Goal: Information Seeking & Learning: Learn about a topic

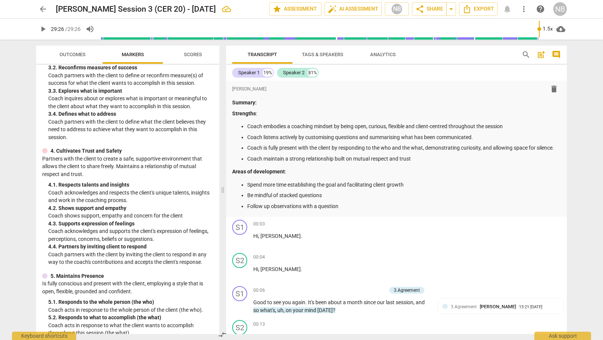
click at [581, 123] on div "arrow_back [PERSON_NAME] Session 3 (CER 20) - [DATE] edit star Assessment auto_…" at bounding box center [301, 170] width 603 height 340
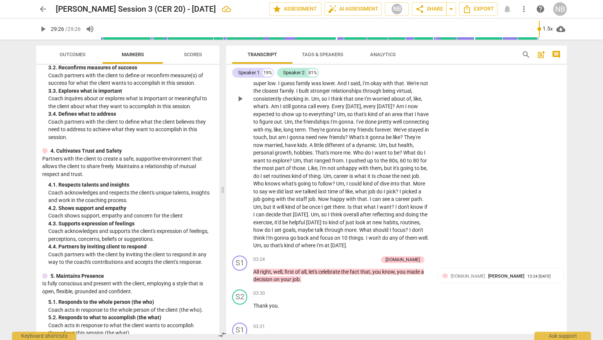
scroll to position [370, 0]
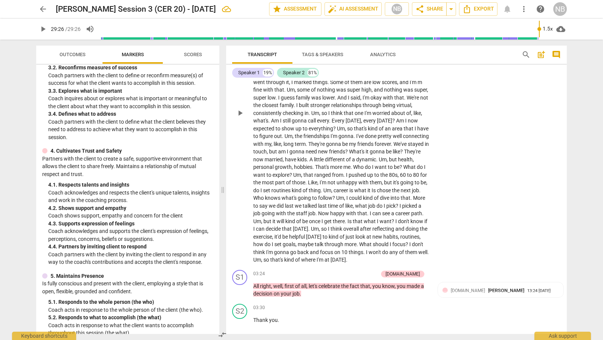
click at [563, 111] on div "S2 play_arrow pause 00:13 + Add competency keyboard_arrow_right Um , I did the …" at bounding box center [396, 107] width 341 height 320
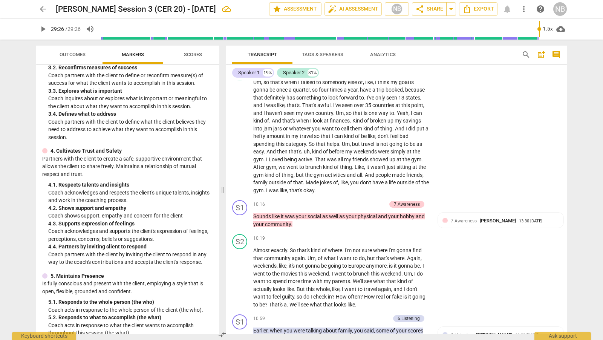
scroll to position [1515, 0]
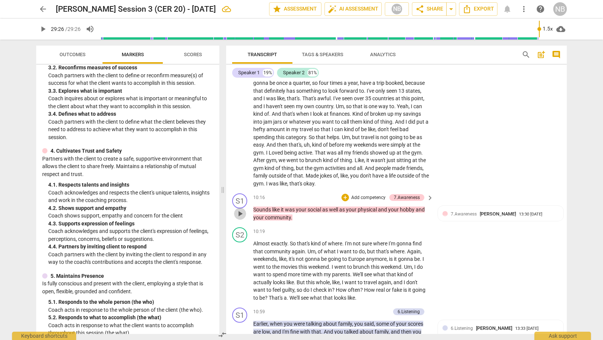
click at [241, 218] on span "play_arrow" at bounding box center [239, 213] width 9 height 9
click at [241, 218] on span "pause" at bounding box center [239, 213] width 9 height 9
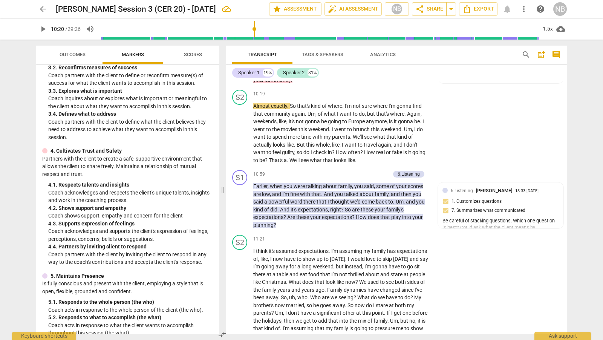
scroll to position [1671, 0]
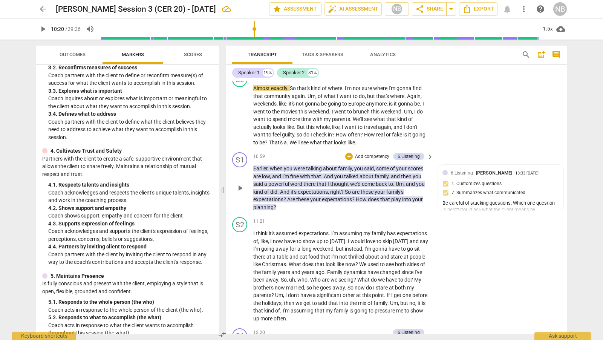
click at [241, 192] on span "play_arrow" at bounding box center [239, 187] width 9 height 9
click at [239, 192] on span "pause" at bounding box center [239, 187] width 9 height 9
click at [547, 28] on div "1.5x" at bounding box center [547, 29] width 14 height 12
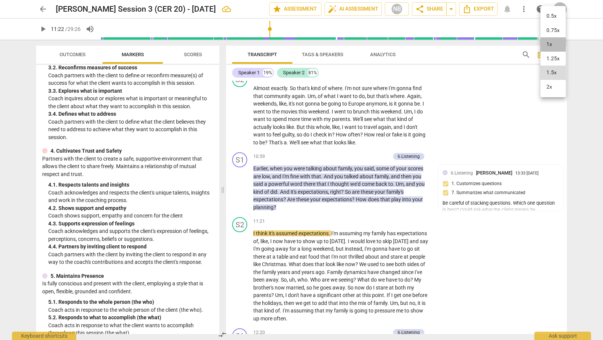
click at [551, 43] on li "1x" at bounding box center [552, 44] width 25 height 14
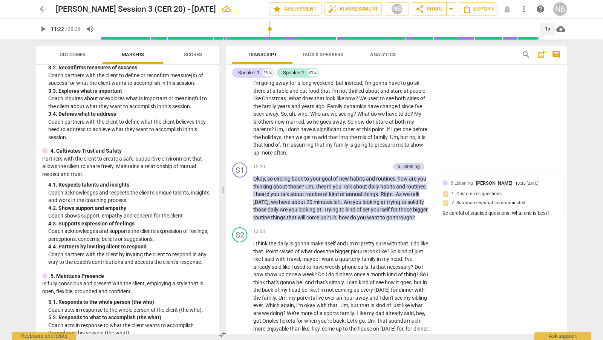
scroll to position [1844, 0]
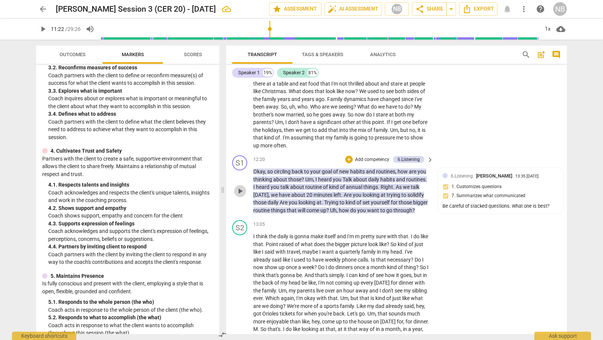
click at [236, 196] on span "play_arrow" at bounding box center [239, 190] width 9 height 9
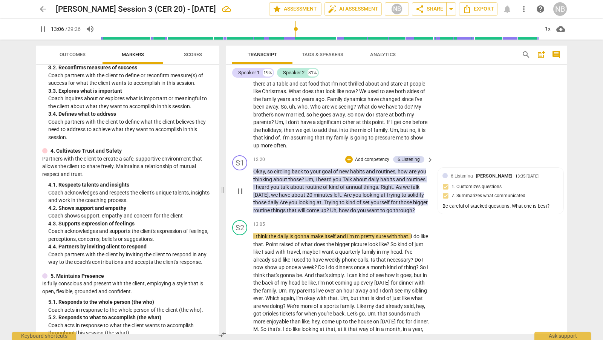
click at [240, 196] on span "pause" at bounding box center [239, 190] width 9 height 9
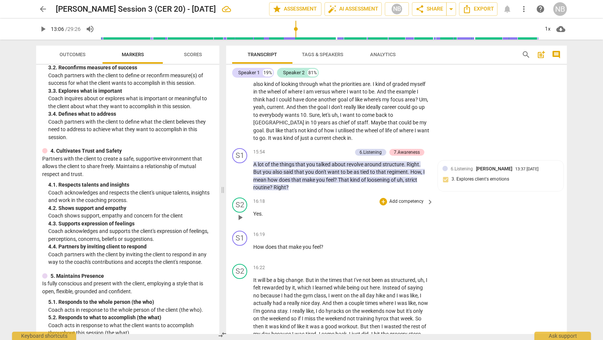
scroll to position [2196, 0]
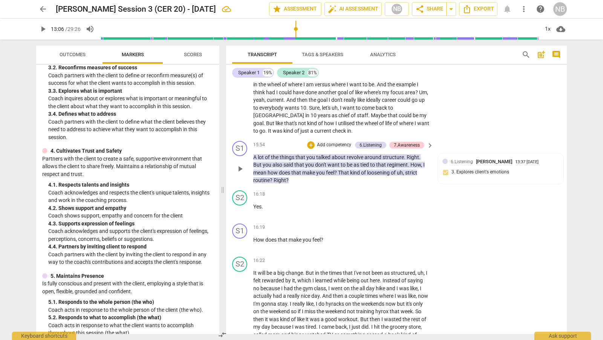
click at [238, 173] on span "play_arrow" at bounding box center [239, 168] width 9 height 9
click at [238, 173] on span "pause" at bounding box center [239, 168] width 9 height 9
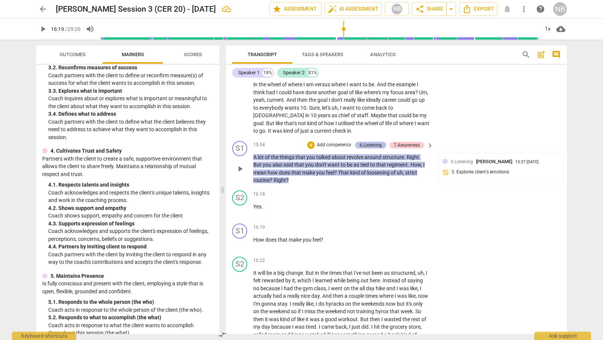
click at [373, 148] on div "6.Listening" at bounding box center [370, 145] width 22 height 7
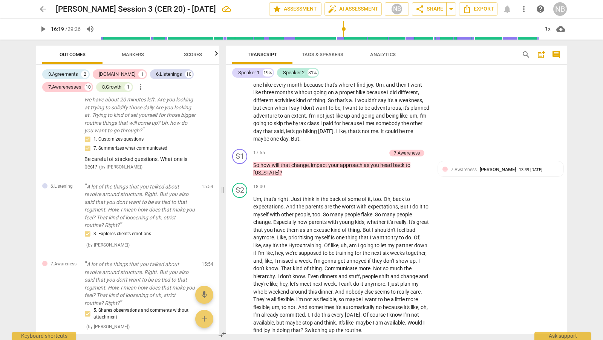
scroll to position [2510, 0]
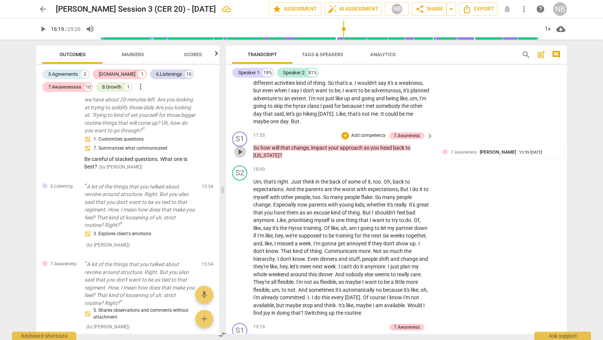
click at [240, 156] on span "play_arrow" at bounding box center [239, 151] width 9 height 9
click at [240, 156] on span "pause" at bounding box center [239, 151] width 9 height 9
drag, startPoint x: 567, startPoint y: 233, endPoint x: 565, endPoint y: 245, distance: 12.1
click at [565, 245] on div "Transcript Tags & Speakers Analytics search post_add comment Speaker 1 19% Spea…" at bounding box center [398, 190] width 350 height 300
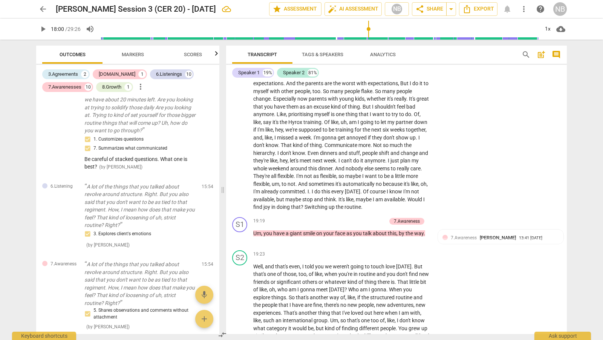
scroll to position [2637, 0]
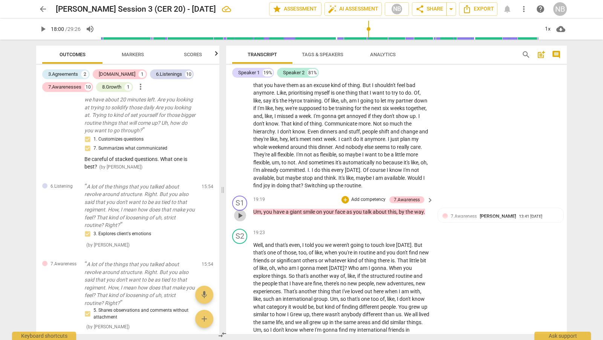
click at [241, 220] on span "play_arrow" at bounding box center [239, 215] width 9 height 9
click at [241, 220] on span "pause" at bounding box center [239, 215] width 9 height 9
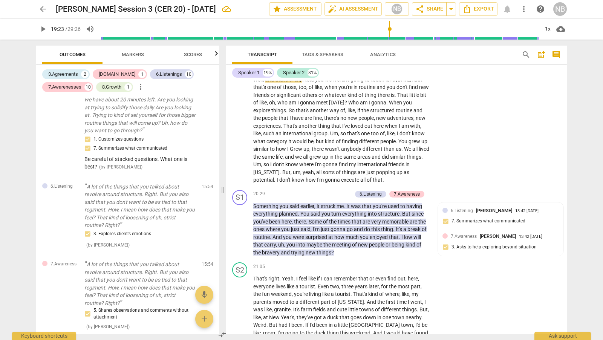
scroll to position [2817, 0]
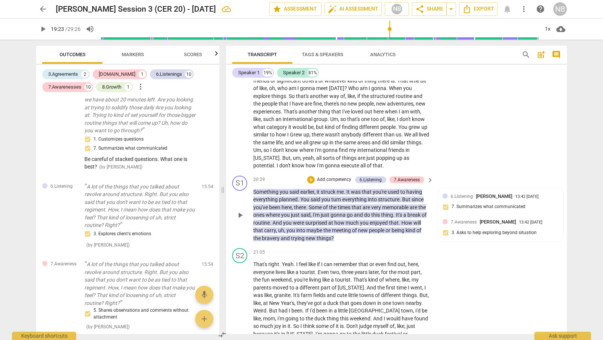
click at [238, 220] on span "play_arrow" at bounding box center [239, 215] width 9 height 9
click at [238, 220] on span "pause" at bounding box center [239, 215] width 9 height 9
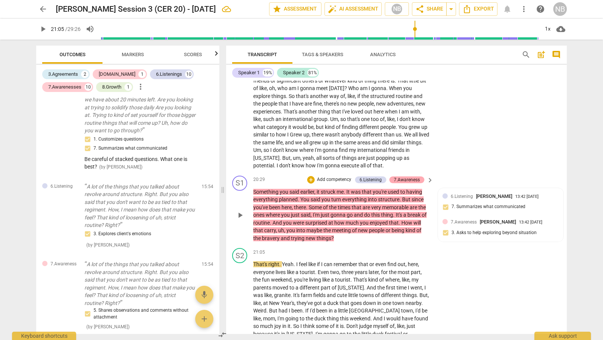
click at [406, 183] on div "7.Awareness" at bounding box center [407, 179] width 26 height 7
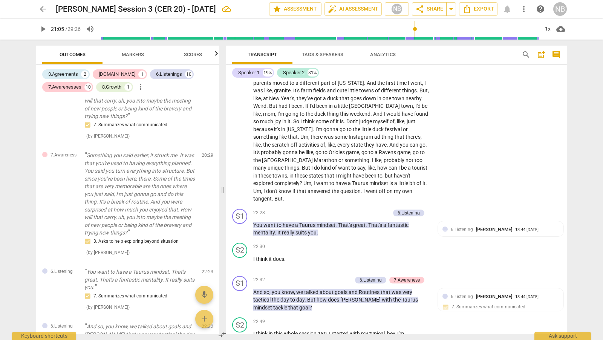
scroll to position [3031, 0]
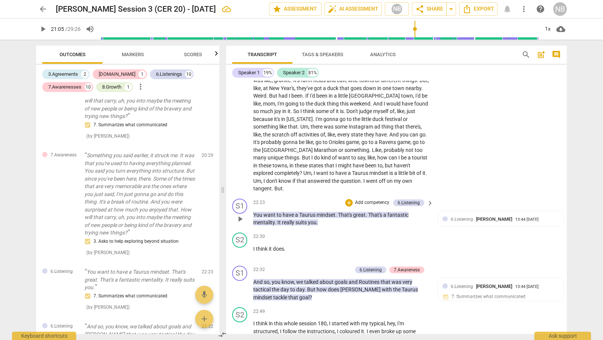
click at [241, 223] on span "play_arrow" at bounding box center [239, 218] width 9 height 9
click at [241, 223] on span "pause" at bounding box center [239, 218] width 9 height 9
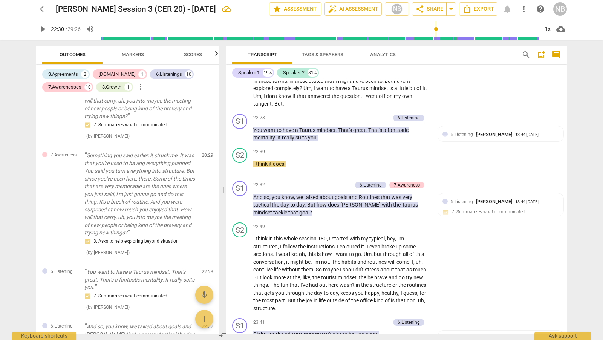
scroll to position [3137, 0]
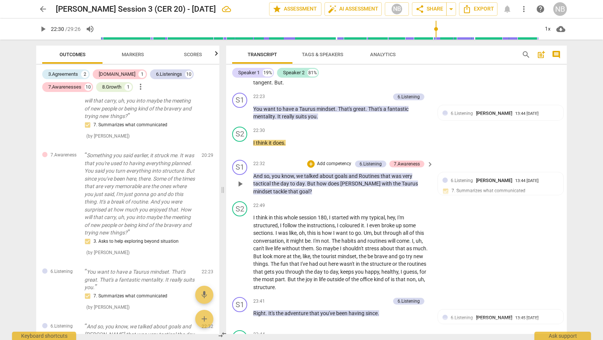
click at [239, 188] on span "play_arrow" at bounding box center [239, 183] width 9 height 9
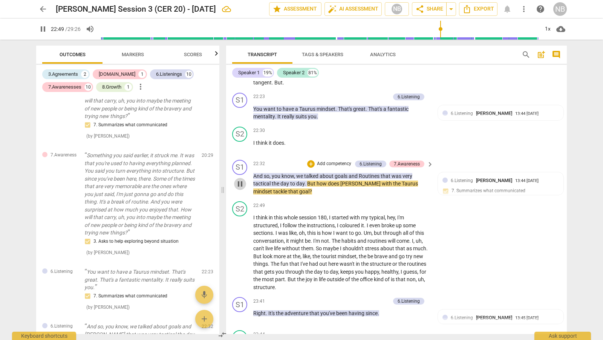
click at [239, 188] on span "pause" at bounding box center [239, 183] width 9 height 9
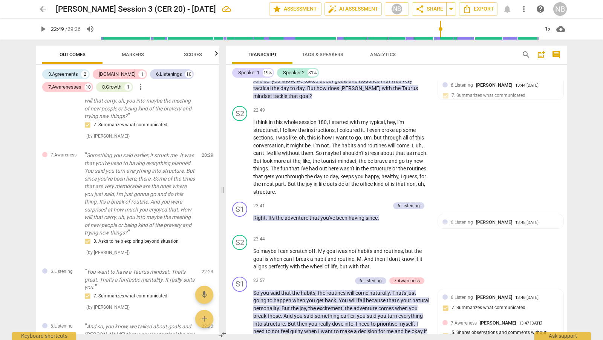
scroll to position [3246, 0]
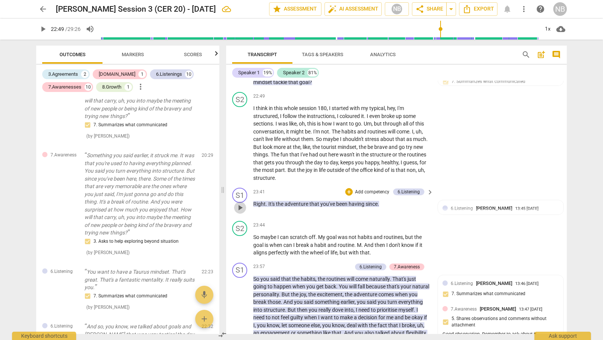
click at [239, 212] on span "play_arrow" at bounding box center [239, 207] width 9 height 9
click at [240, 212] on span "pause" at bounding box center [239, 207] width 9 height 9
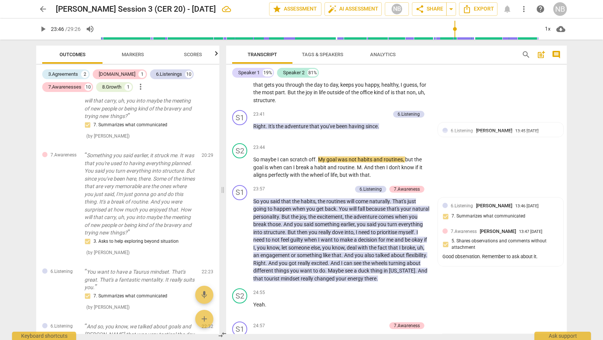
scroll to position [3327, 0]
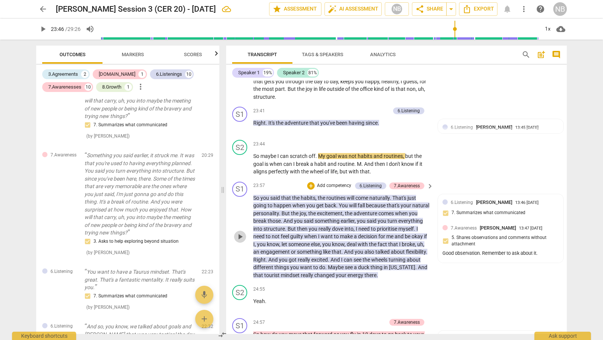
click at [240, 241] on span "play_arrow" at bounding box center [239, 236] width 9 height 9
click at [240, 241] on span "pause" at bounding box center [239, 236] width 9 height 9
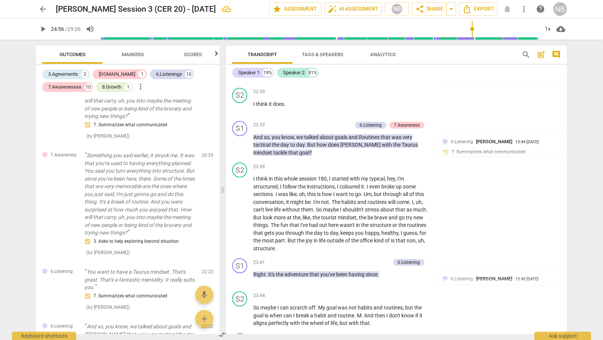
scroll to position [3180, 0]
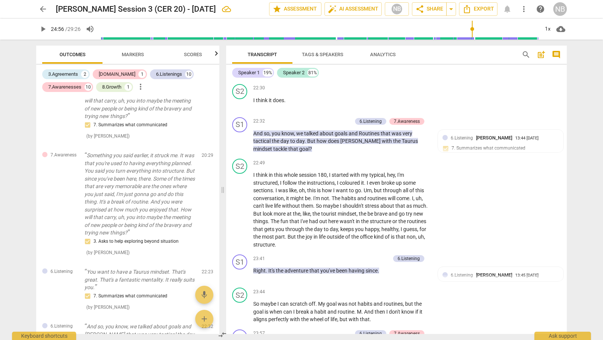
click at [567, 277] on div "Transcript Tags & Speakers Analytics search post_add comment Speaker 1 19% Spea…" at bounding box center [398, 190] width 350 height 300
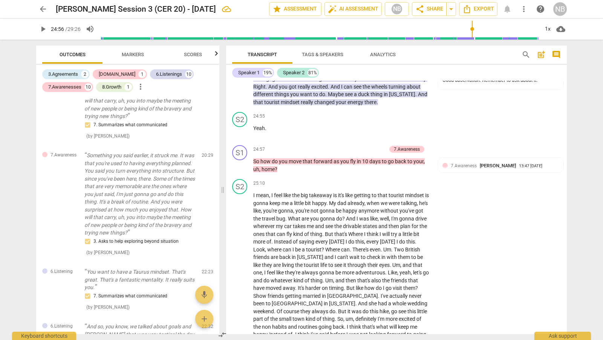
scroll to position [3508, 0]
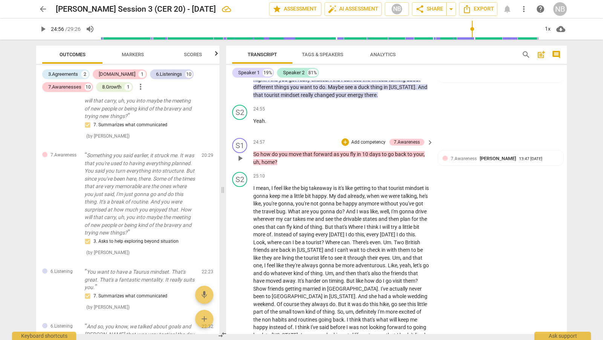
click at [237, 163] on span "play_arrow" at bounding box center [239, 158] width 9 height 9
click at [242, 163] on span "pause" at bounding box center [239, 158] width 9 height 9
type input "1507"
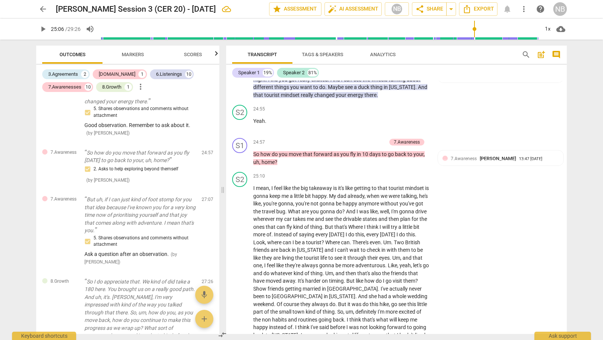
scroll to position [1637, 0]
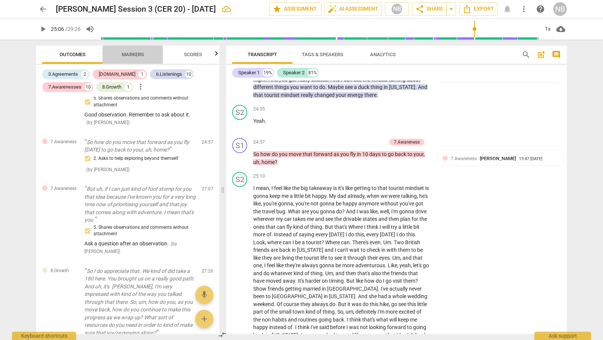
click at [142, 54] on span "Markers" at bounding box center [133, 55] width 22 height 6
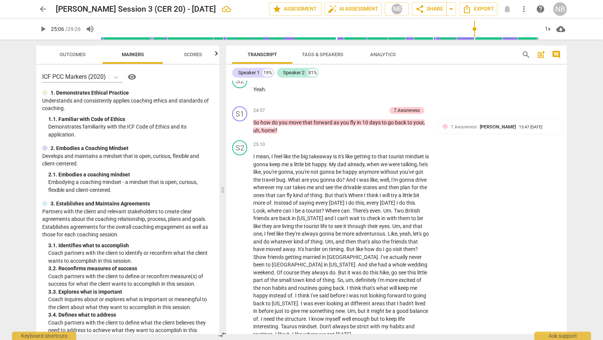
scroll to position [3553, 0]
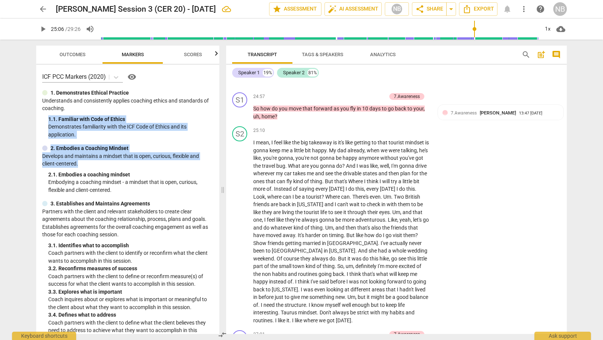
drag, startPoint x: 216, startPoint y: 104, endPoint x: 212, endPoint y: 167, distance: 62.3
click at [212, 167] on div "ICF PCC Markers (2020) visibility 1. Demonstrates Ethical Practice Understands …" at bounding box center [127, 199] width 183 height 269
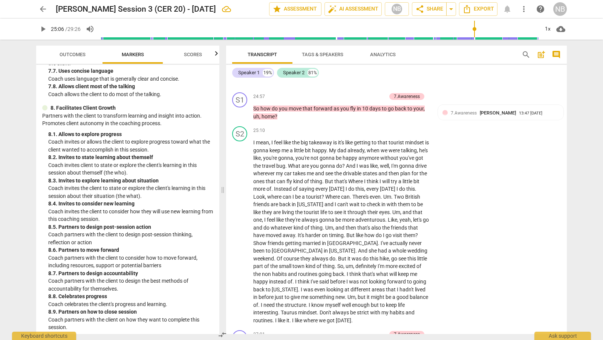
scroll to position [916, 0]
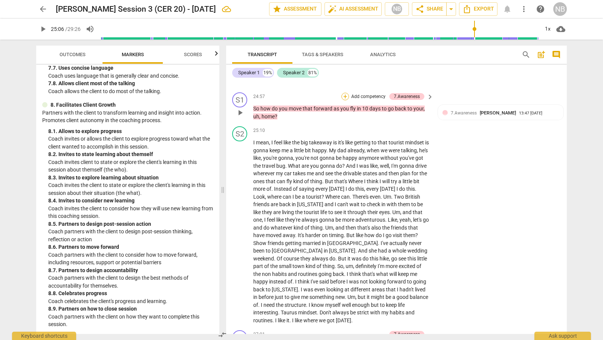
click at [345, 100] on div "+" at bounding box center [345, 97] width 8 height 8
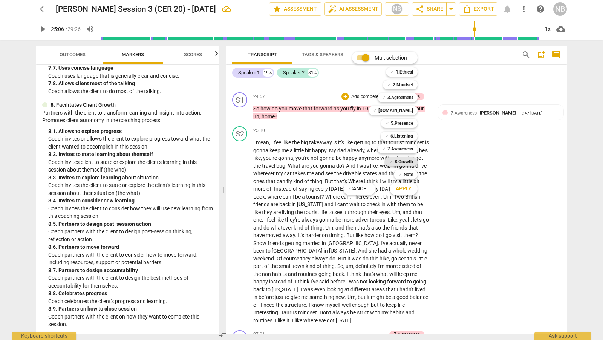
click at [408, 162] on b "8.Growth" at bounding box center [403, 161] width 18 height 9
click at [405, 189] on span "Apply" at bounding box center [404, 189] width 16 height 8
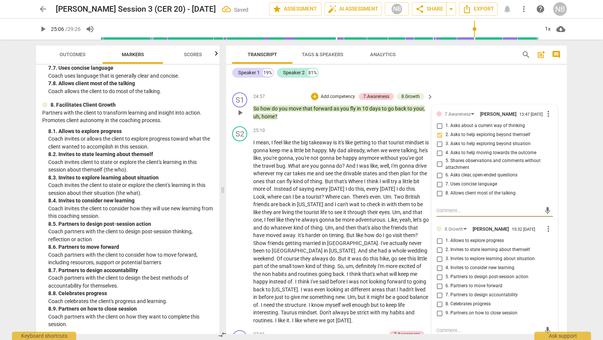
click at [519, 232] on div "8.Growth [PERSON_NAME] 15:32 [DATE]" at bounding box center [494, 228] width 99 height 7
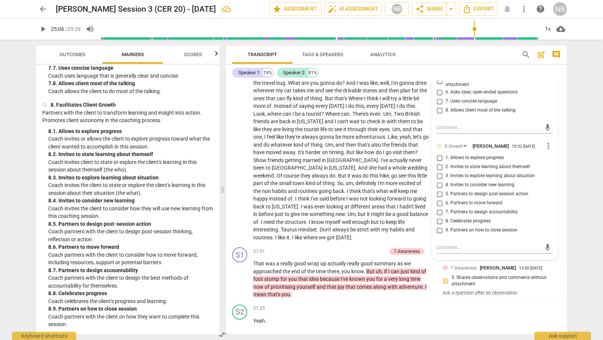
scroll to position [3637, 0]
click at [440, 197] on input "5. Partners to design post-session action" at bounding box center [439, 192] width 12 height 9
checkbox input "true"
click at [579, 179] on div "arrow_back [PERSON_NAME] Session 3 (CER 20) - [DATE] edit star Assessment auto_…" at bounding box center [301, 170] width 603 height 340
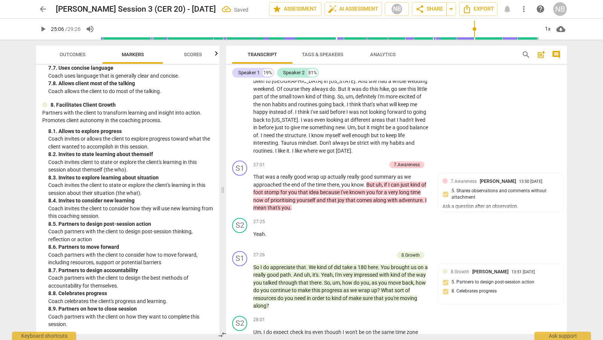
scroll to position [3726, 0]
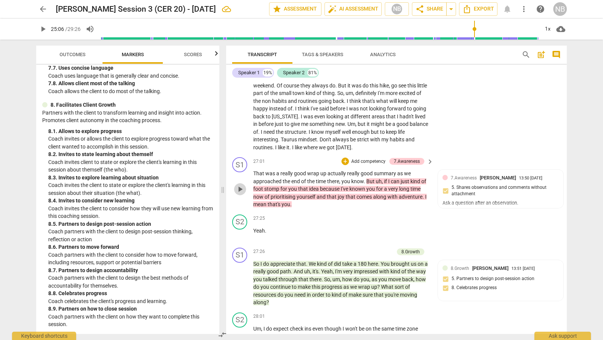
click at [242, 194] on span "play_arrow" at bounding box center [239, 189] width 9 height 9
click at [241, 194] on span "pause" at bounding box center [239, 189] width 9 height 9
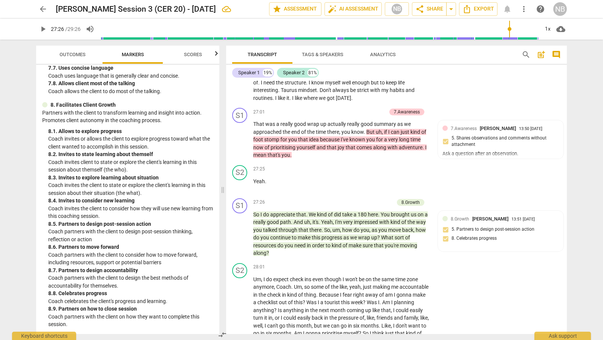
scroll to position [3783, 0]
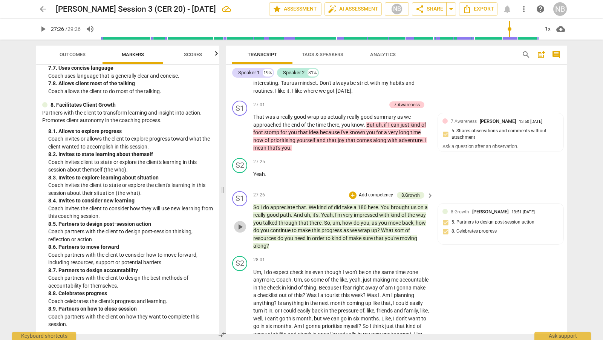
click at [238, 231] on span "play_arrow" at bounding box center [239, 226] width 9 height 9
click at [238, 231] on span "pause" at bounding box center [239, 226] width 9 height 9
type input "1682"
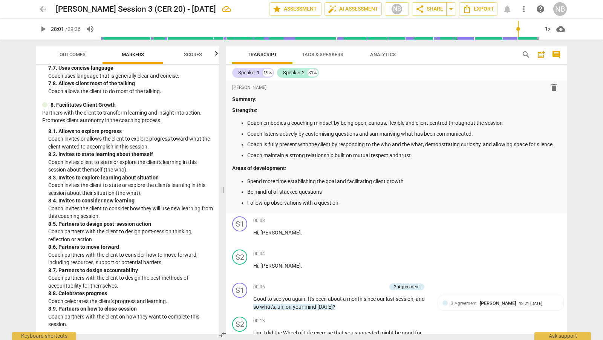
scroll to position [0, 0]
